Goal: Task Accomplishment & Management: Manage account settings

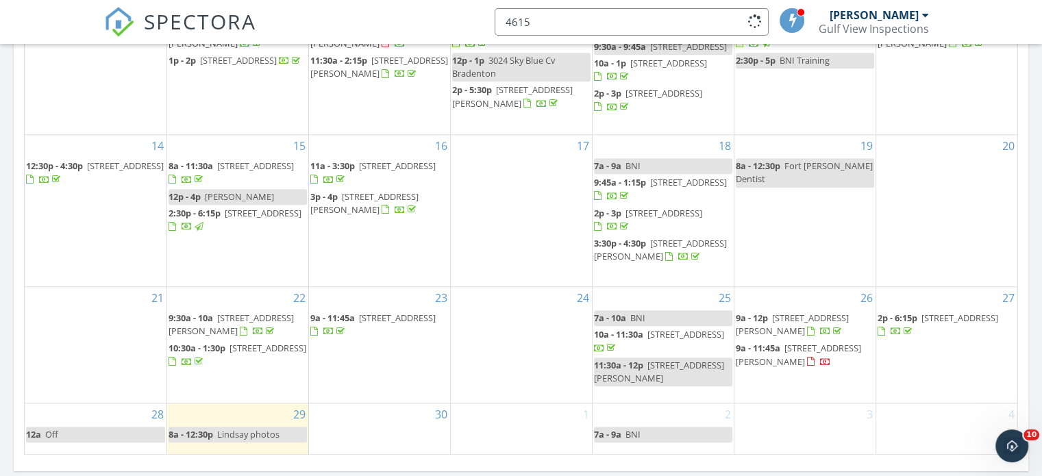
scroll to position [1268, 1064]
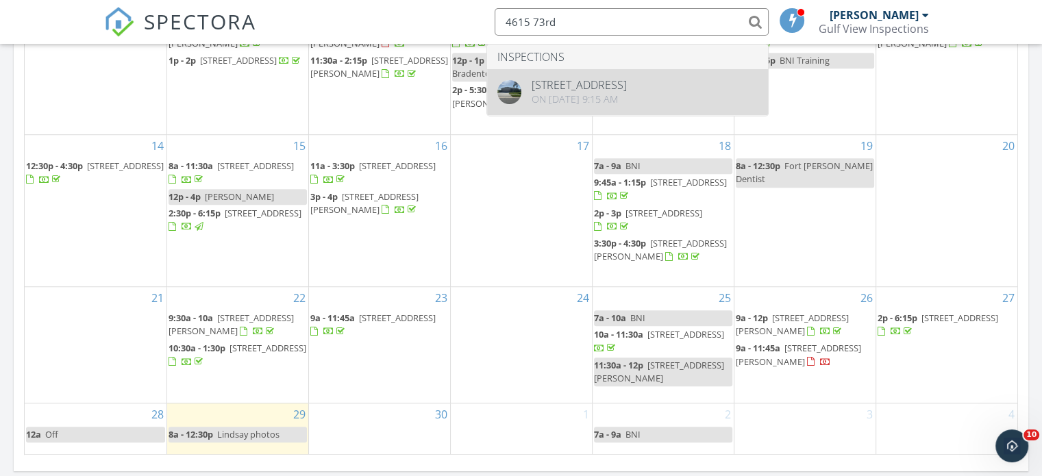
type input "4615 73rd"
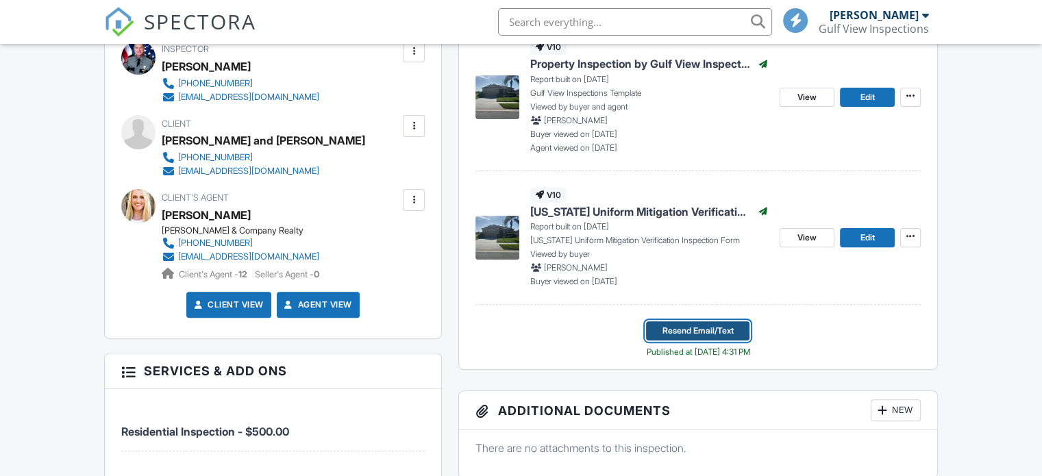
click at [696, 334] on span "Resend Email/Text" at bounding box center [698, 331] width 71 height 14
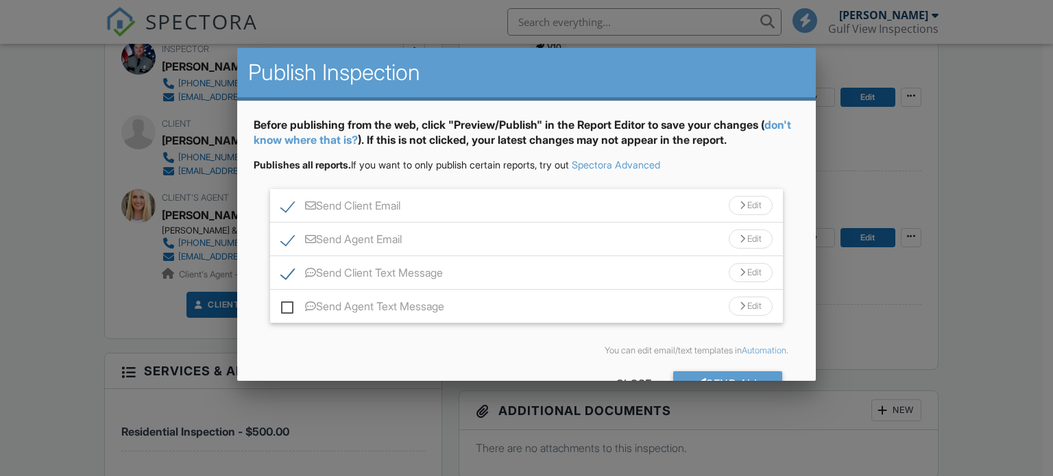
click at [286, 197] on div "Send Client Email Edit" at bounding box center [526, 206] width 513 height 34
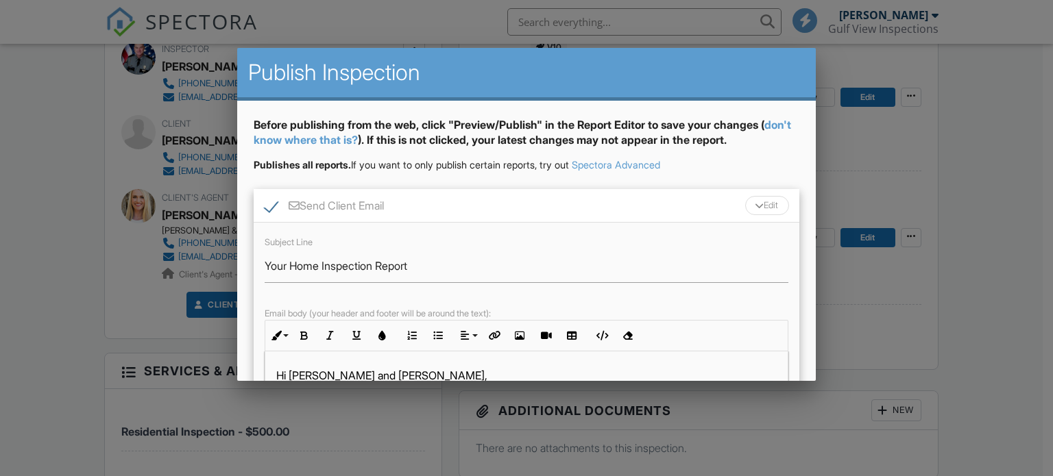
click at [272, 206] on label "Send Client Email" at bounding box center [324, 207] width 119 height 17
checkbox input "false"
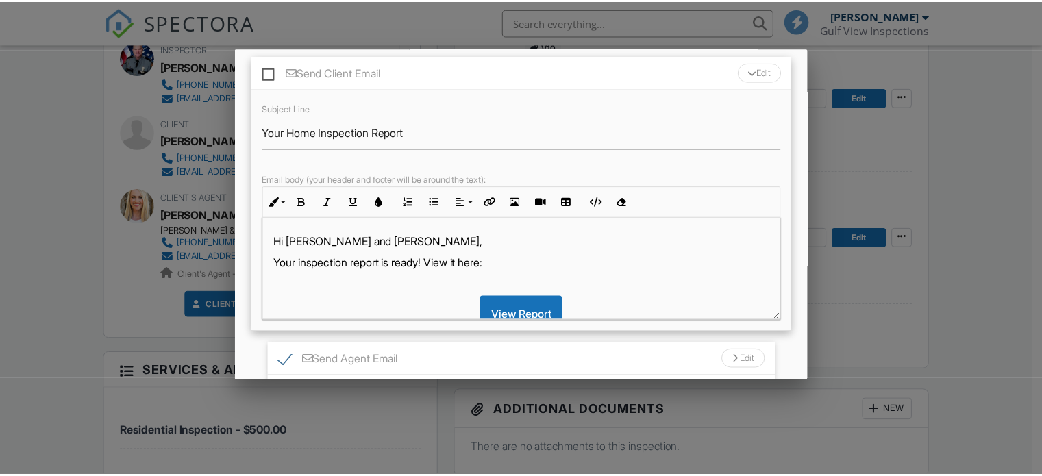
scroll to position [137, 0]
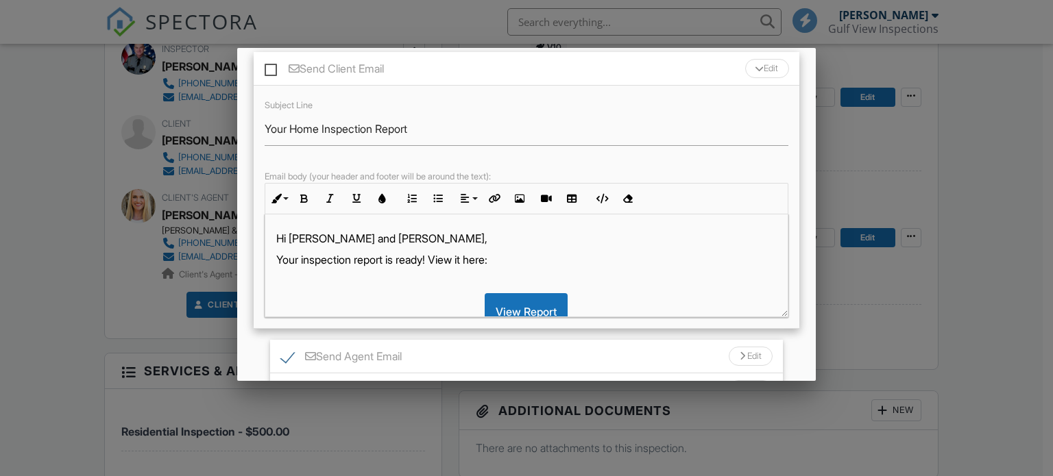
click at [788, 343] on ul "Send Client Email Edit Subject Line Your Home Inspection Report Email body (you…" at bounding box center [527, 246] width 546 height 389
click at [787, 347] on ul "Send Client Email Edit Subject Line Your Home Inspection Report Email body (you…" at bounding box center [527, 246] width 546 height 389
click at [845, 335] on div at bounding box center [526, 229] width 1053 height 596
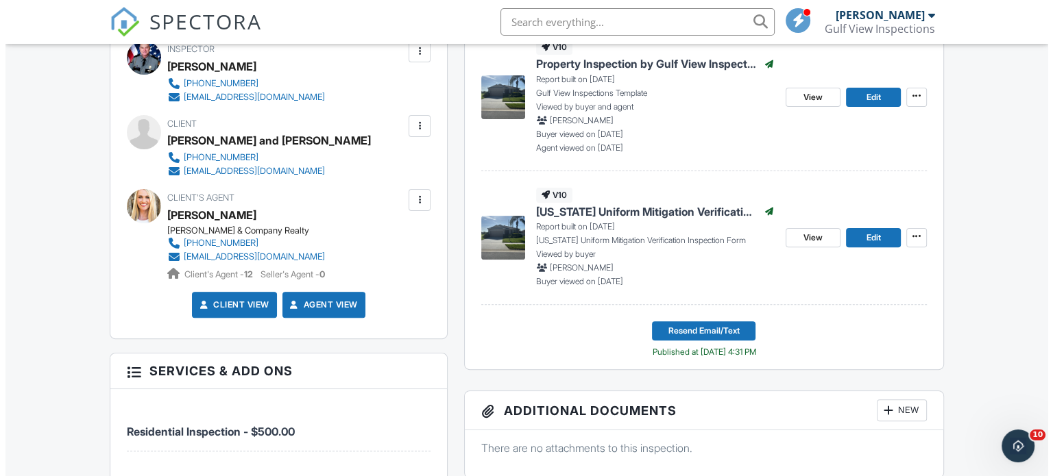
scroll to position [0, 0]
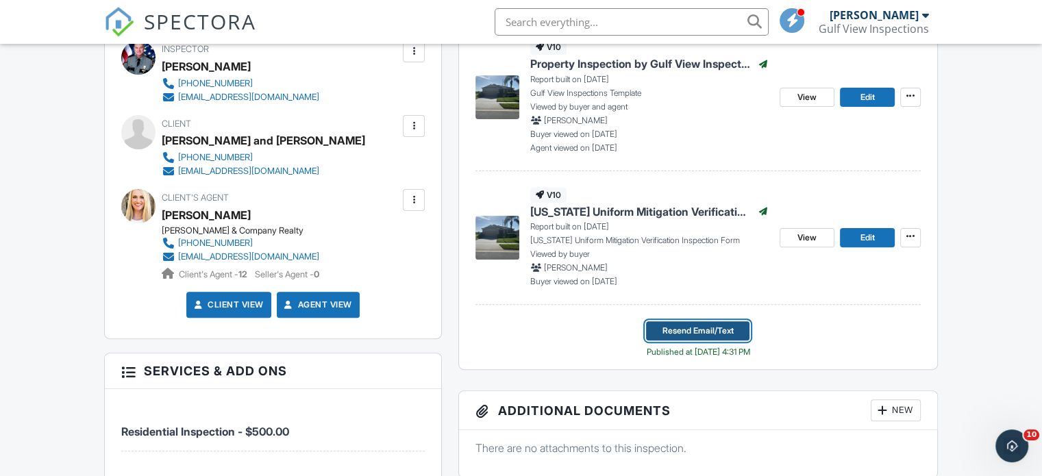
click at [712, 330] on span "Resend Email/Text" at bounding box center [698, 331] width 71 height 14
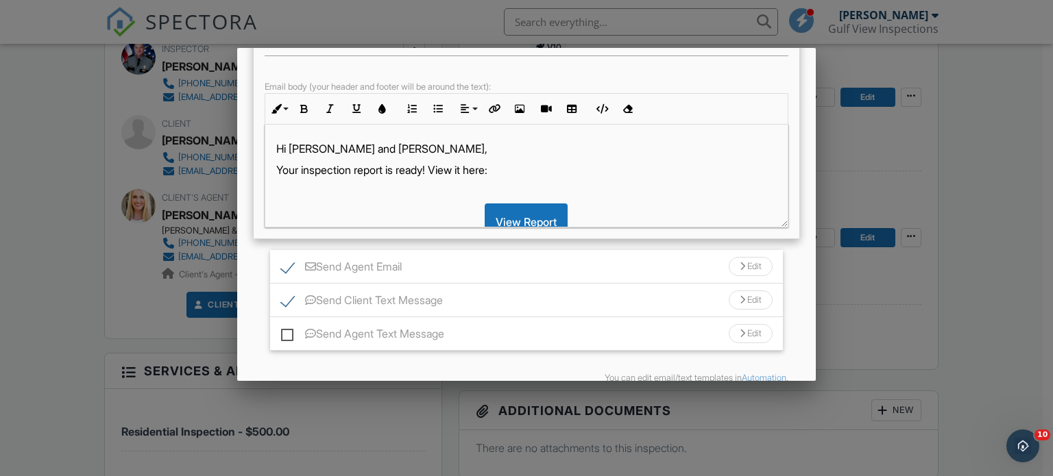
scroll to position [274, 0]
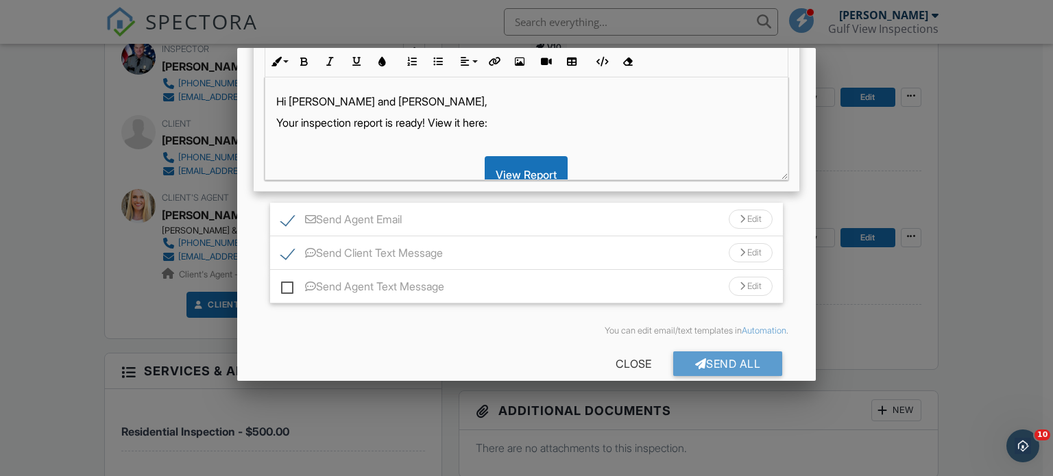
click at [289, 252] on label "Send Client Text Message" at bounding box center [362, 255] width 162 height 17
checkbox input "false"
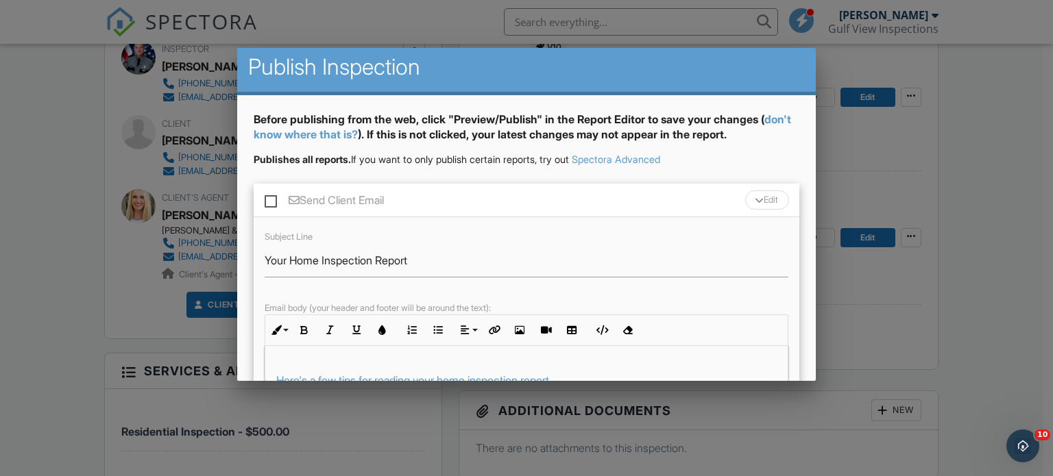
scroll to position [0, 0]
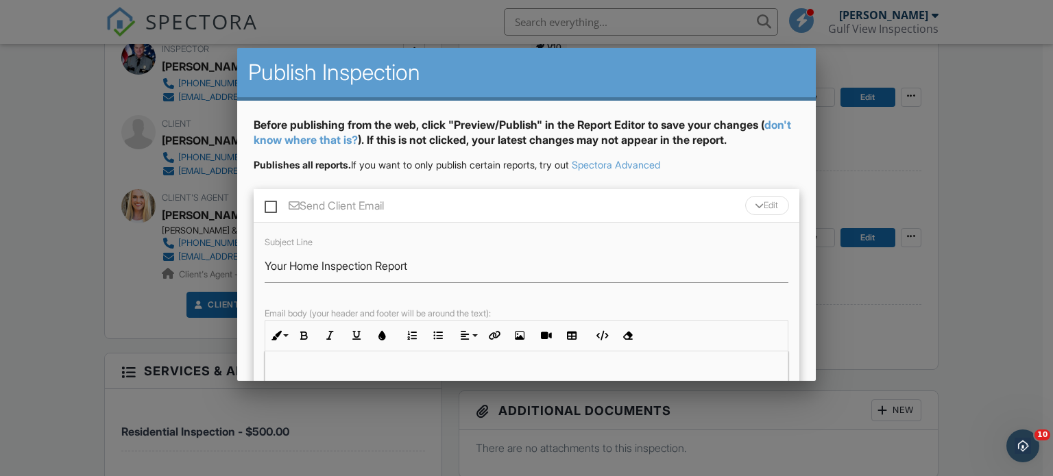
click at [800, 286] on div "Before publishing from the web, click "Preview/Publish" in the Report Editor to…" at bounding box center [526, 389] width 579 height 576
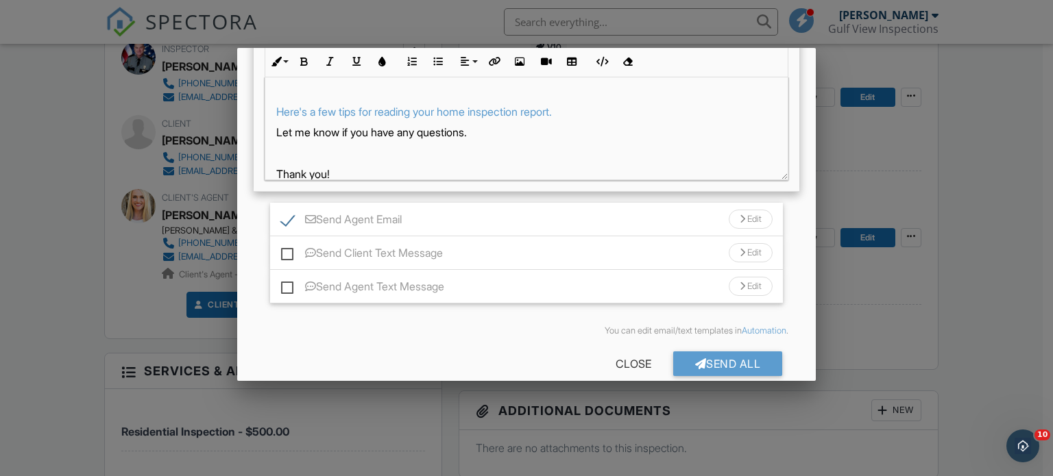
scroll to position [294, 0]
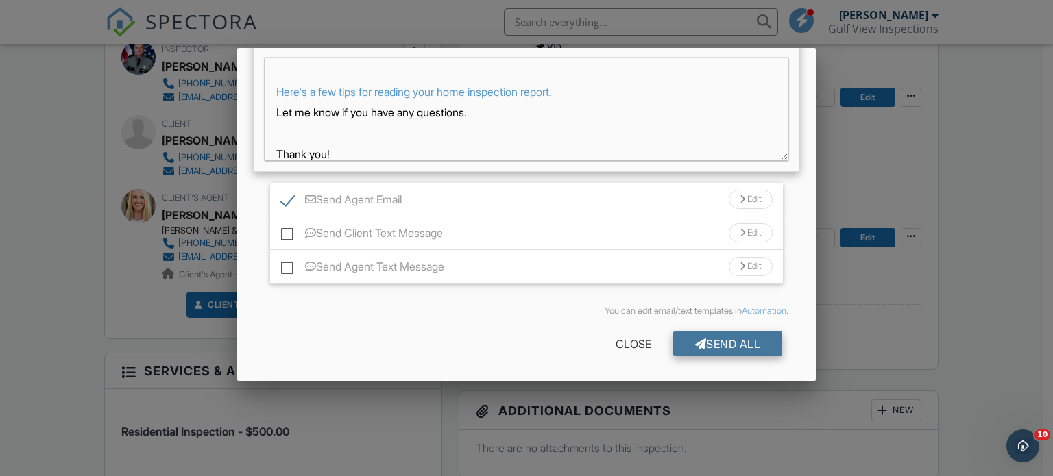
click at [750, 339] on div "Send All" at bounding box center [728, 344] width 110 height 25
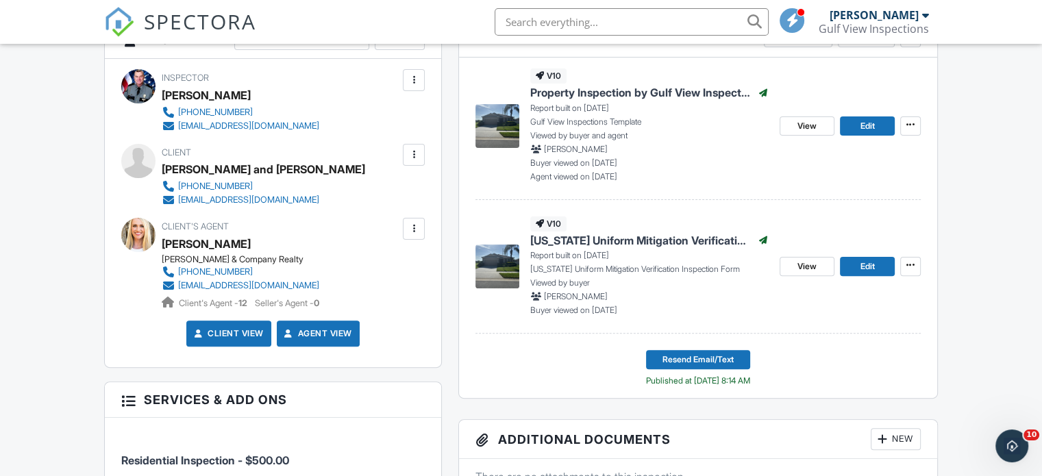
scroll to position [351, 0]
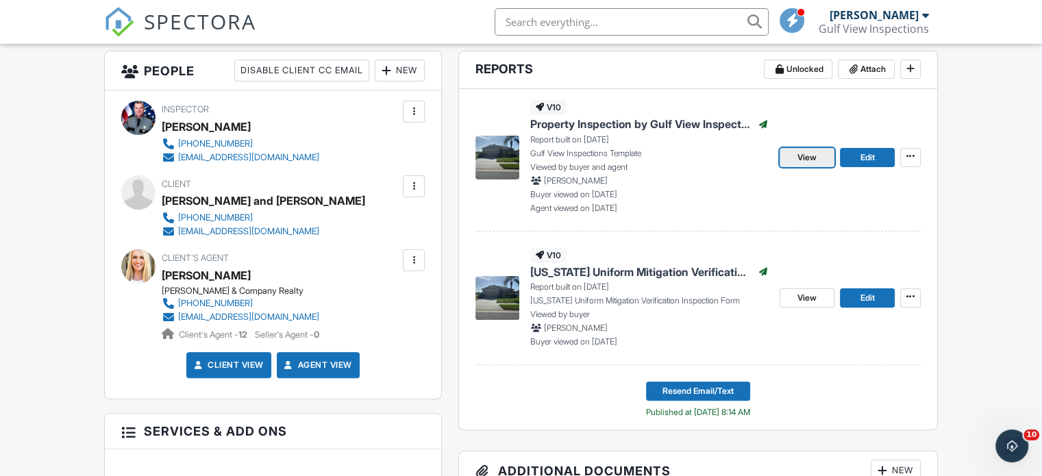
click at [813, 154] on span "View" at bounding box center [807, 158] width 19 height 14
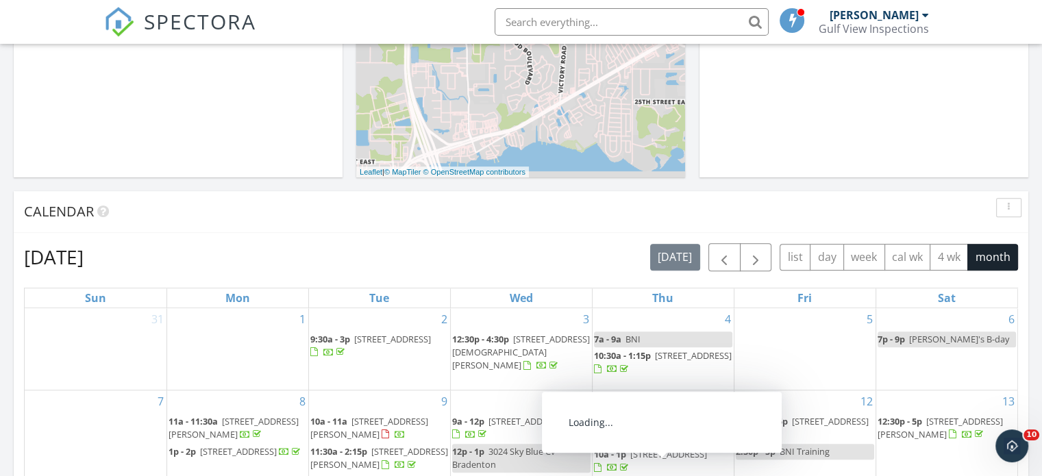
scroll to position [513, 0]
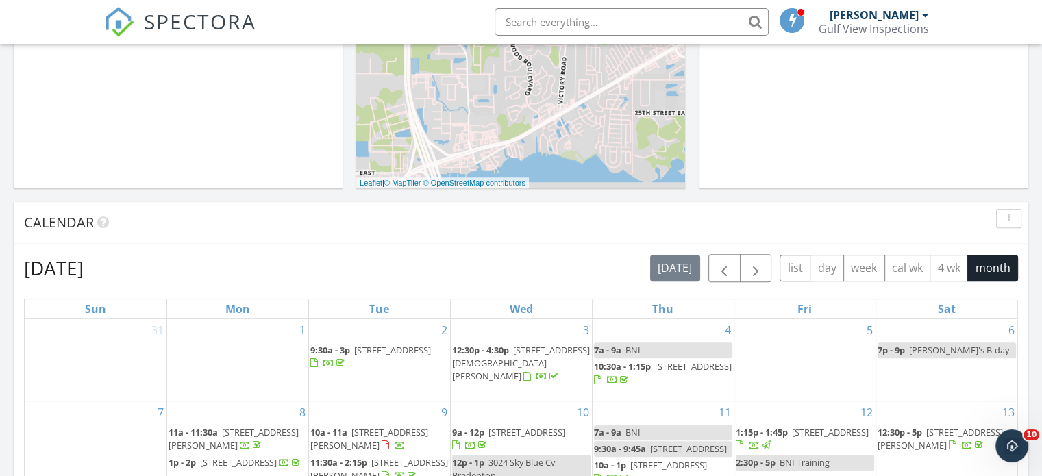
click at [839, 215] on div "Calendar" at bounding box center [511, 222] width 974 height 21
click at [754, 262] on span "button" at bounding box center [756, 268] width 16 height 16
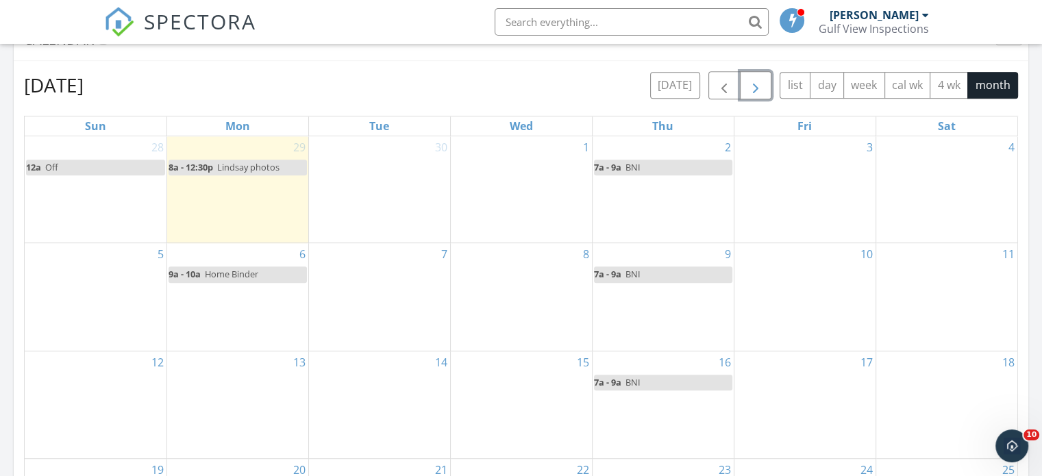
scroll to position [718, 0]
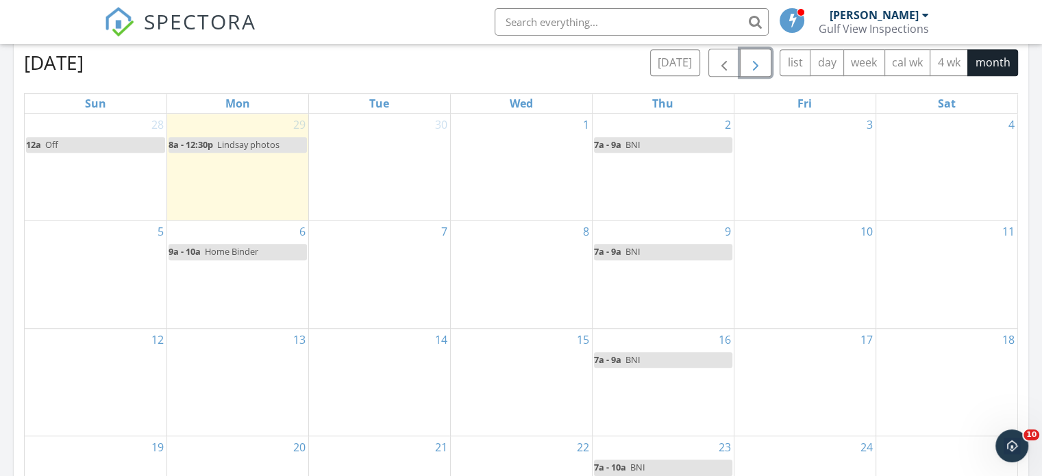
click at [781, 262] on div "10" at bounding box center [805, 274] width 141 height 107
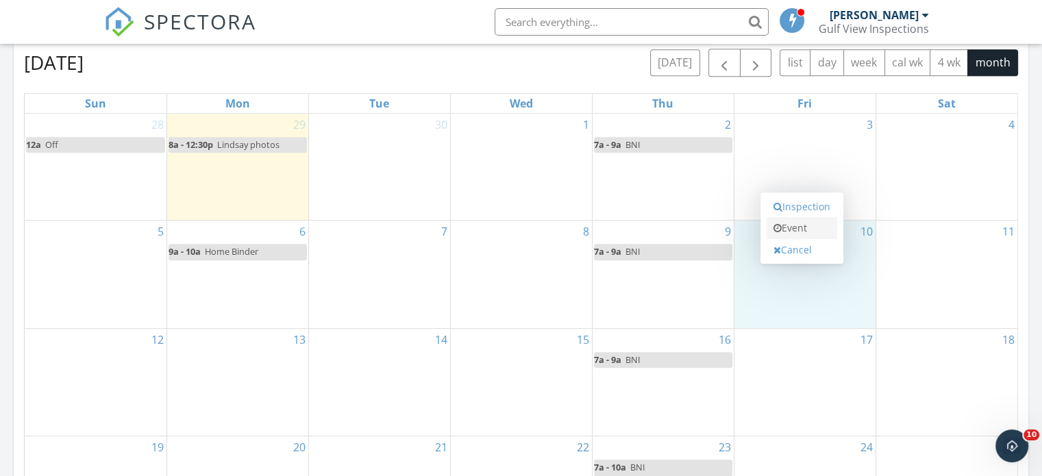
click at [792, 227] on link "Event" at bounding box center [802, 228] width 71 height 22
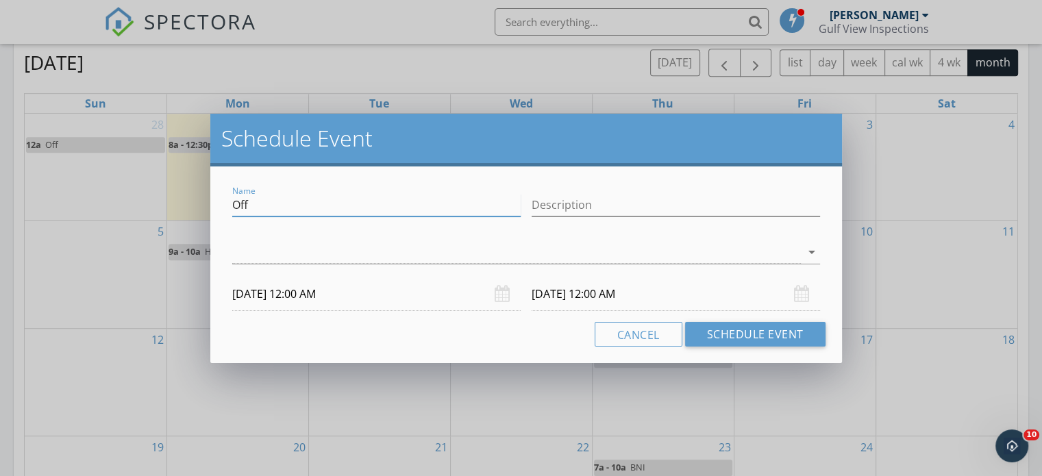
drag, startPoint x: 273, startPoint y: 204, endPoint x: 211, endPoint y: 212, distance: 62.3
click at [211, 212] on div "Name Off Description arrow_drop_down 10/10/2025 12:00 AM 10/11/2025 12:00 AM Ca…" at bounding box center [526, 265] width 632 height 197
click at [317, 210] on input "Fort Hamer Dentisty" at bounding box center [376, 205] width 289 height 23
type input "Fort Hamer Dentistry"
click at [261, 252] on div at bounding box center [516, 252] width 569 height 23
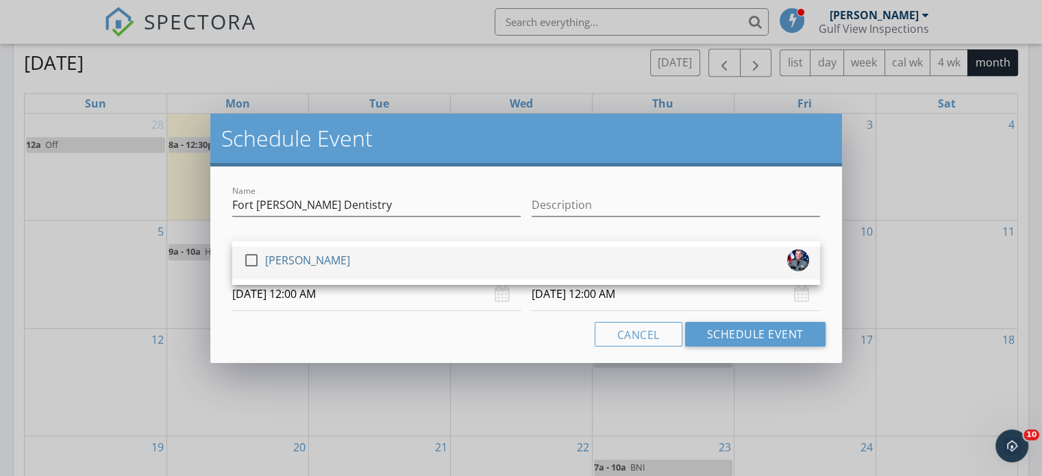
click at [254, 254] on div at bounding box center [251, 260] width 23 height 23
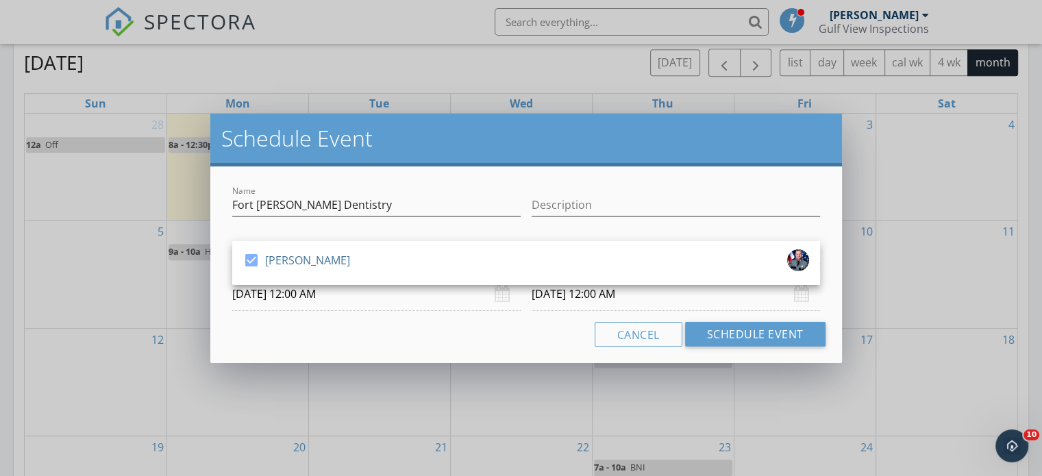
click at [284, 302] on input "10/10/2025 12:00 AM" at bounding box center [376, 295] width 289 height 34
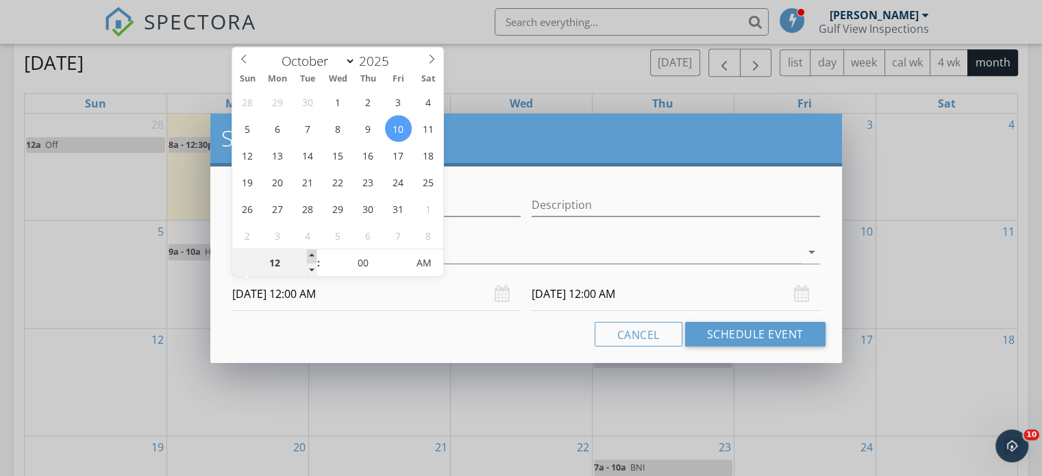
type input "01"
type input "10/10/2025 1:00 AM"
click at [313, 253] on span at bounding box center [312, 256] width 10 height 14
type input "10/11/2025 1:00 AM"
type input "12"
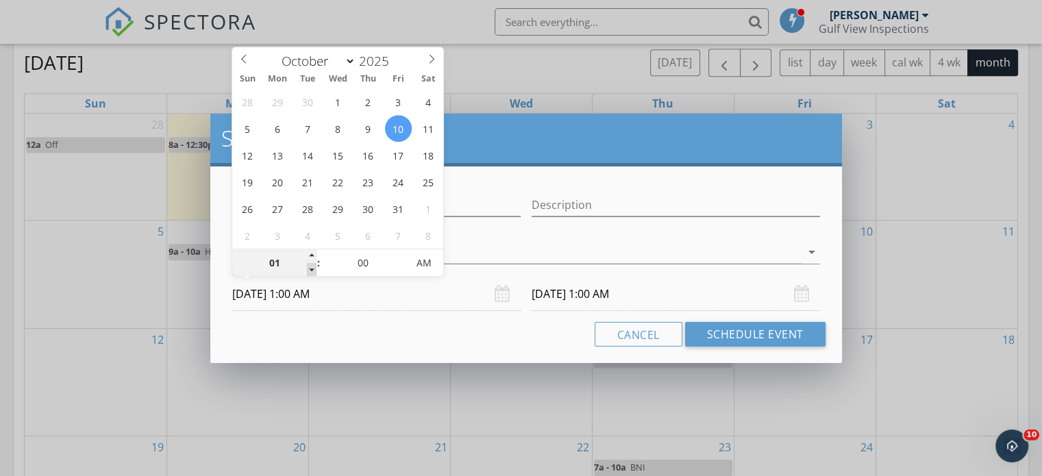
type input "10/10/2025 12:00 AM"
click at [309, 266] on span at bounding box center [312, 270] width 10 height 14
type input "11"
type input "10/10/2025 11:00 PM"
click at [309, 266] on span at bounding box center [312, 270] width 10 height 14
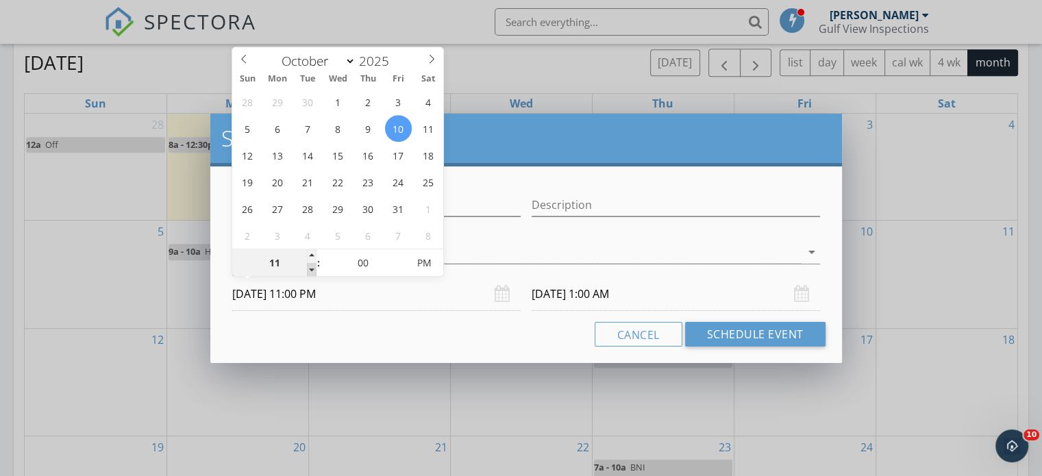
type input "10"
type input "10/10/2025 10:00 PM"
click at [309, 266] on span at bounding box center [312, 270] width 10 height 14
type input "10/11/2025 10:00 PM"
type input "09"
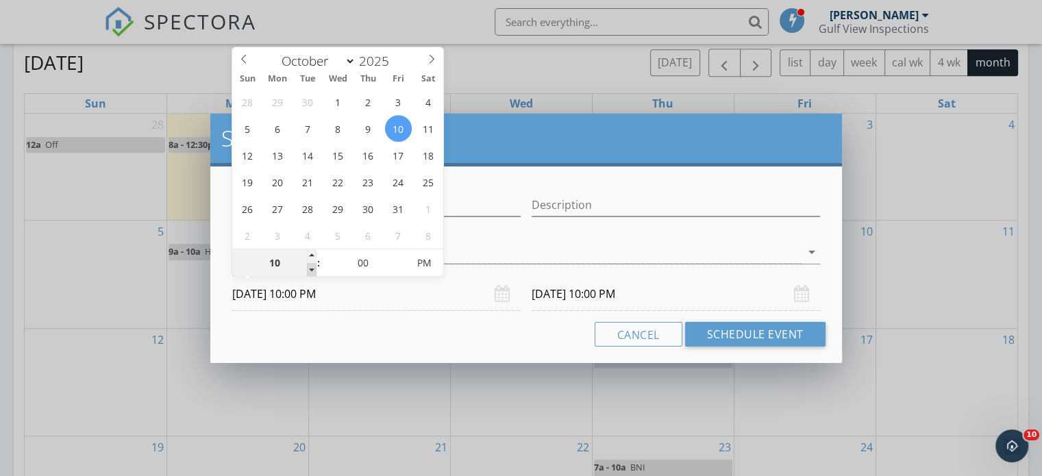
type input "10/10/2025 9:00 PM"
click at [309, 266] on span at bounding box center [312, 270] width 10 height 14
type input "10/11/2025 9:00 PM"
type input "10/10/2025 9:00 AM"
click at [422, 256] on span "PM" at bounding box center [425, 262] width 38 height 27
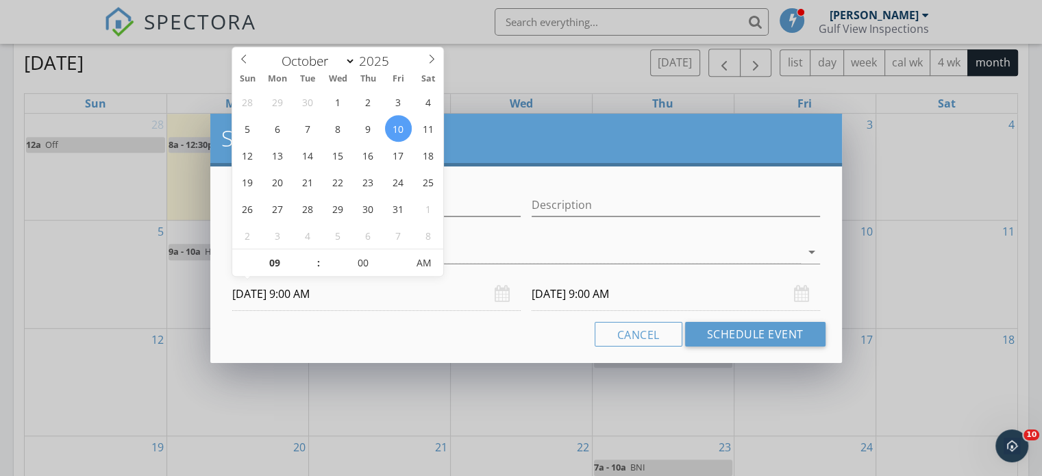
click at [572, 304] on input "10/11/2025 9:00 AM" at bounding box center [676, 295] width 289 height 34
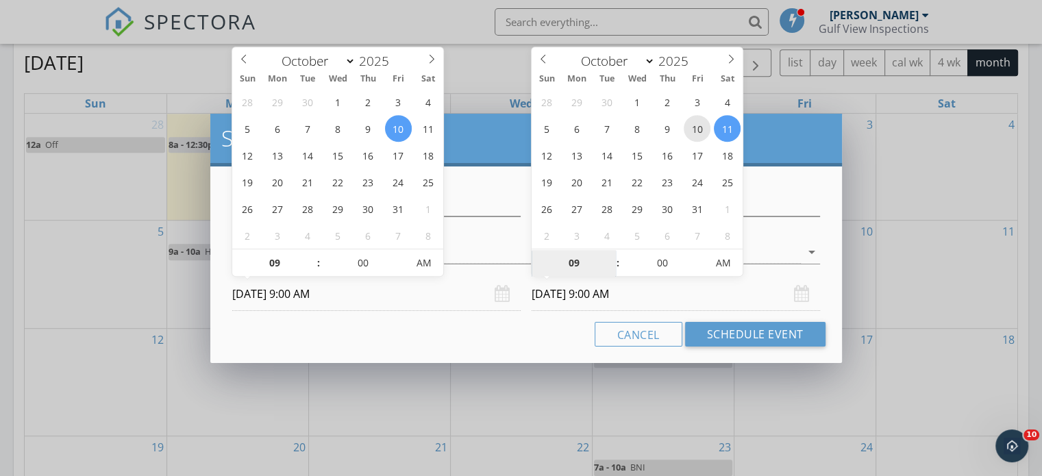
type input "10/10/2025 9:00 AM"
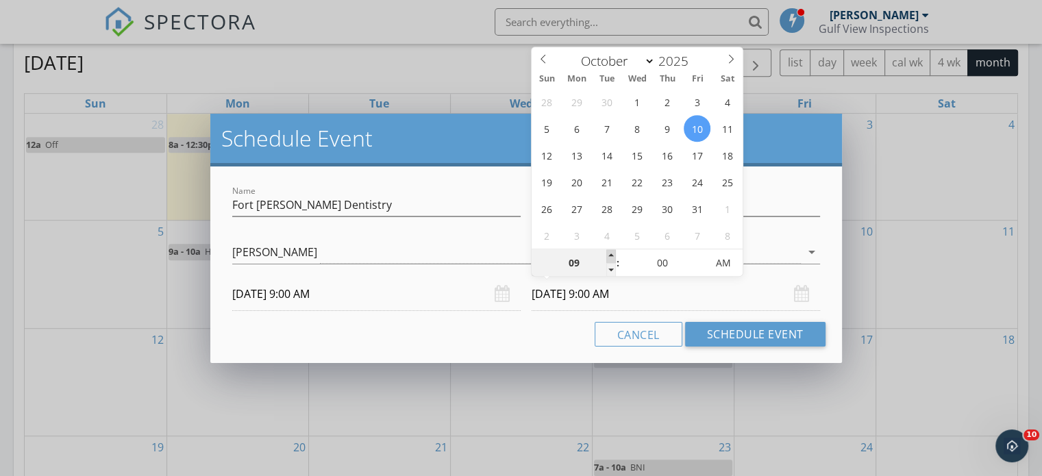
type input "10"
type input "10/10/2025 10:00 AM"
click at [612, 252] on span at bounding box center [611, 256] width 10 height 14
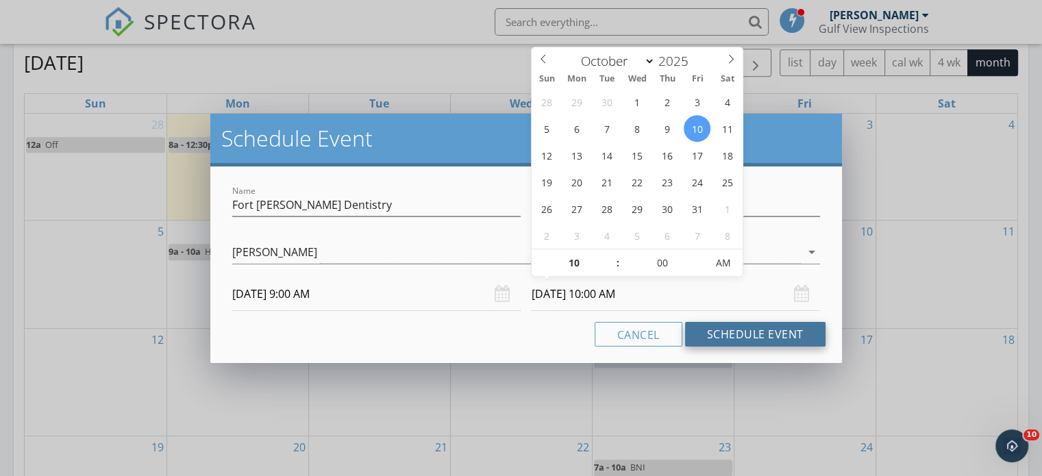
click at [734, 338] on button "Schedule Event" at bounding box center [755, 334] width 140 height 25
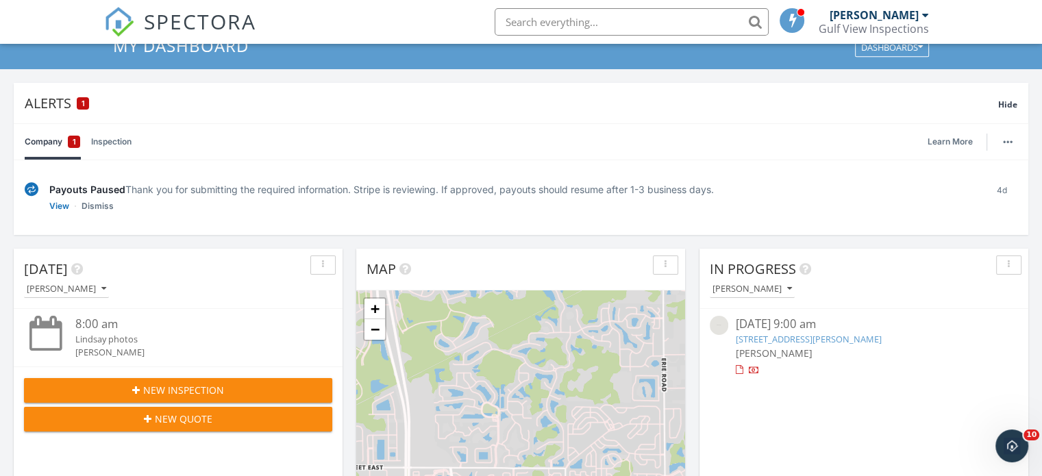
scroll to position [0, 0]
